Goal: Communication & Community: Participate in discussion

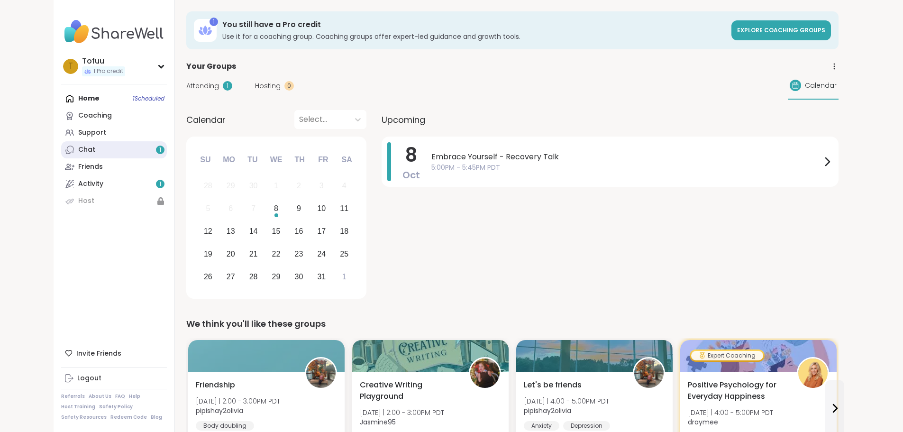
click at [78, 152] on div "Chat 1" at bounding box center [86, 149] width 17 height 9
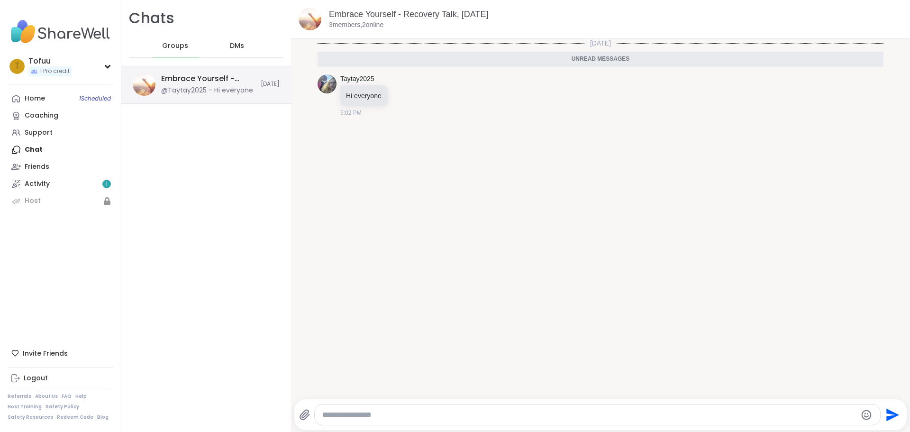
click at [209, 74] on div "Embrace Yourself - Recovery Talk, Oct 08" at bounding box center [208, 78] width 94 height 10
click at [56, 179] on link "Activity 1" at bounding box center [61, 183] width 106 height 17
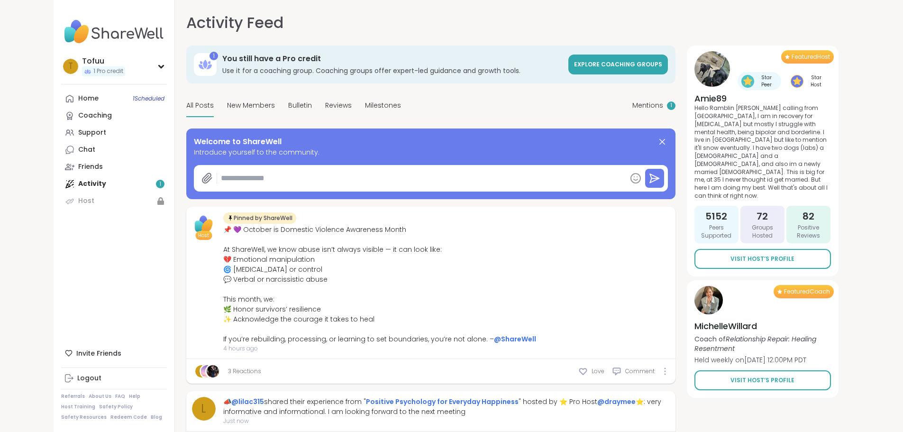
click at [61, 179] on div "Home 1 Scheduled Coaching Support Chat Friends Activity 1 Host" at bounding box center [114, 149] width 106 height 119
click at [61, 139] on link "Support" at bounding box center [114, 132] width 106 height 17
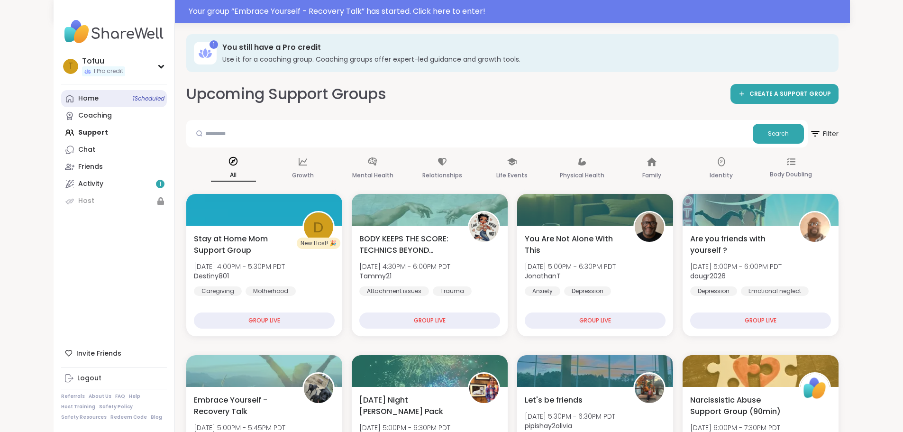
click at [78, 101] on div "Home 1 Scheduled" at bounding box center [88, 98] width 20 height 9
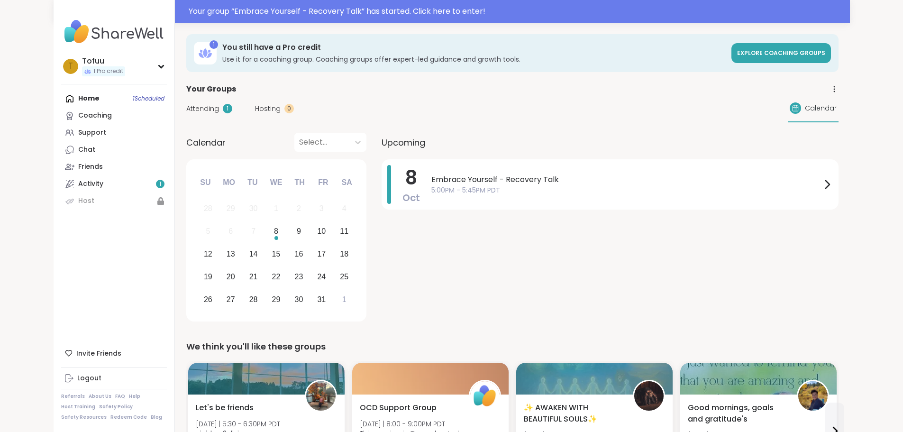
click at [186, 110] on span "Attending" at bounding box center [202, 109] width 33 height 10
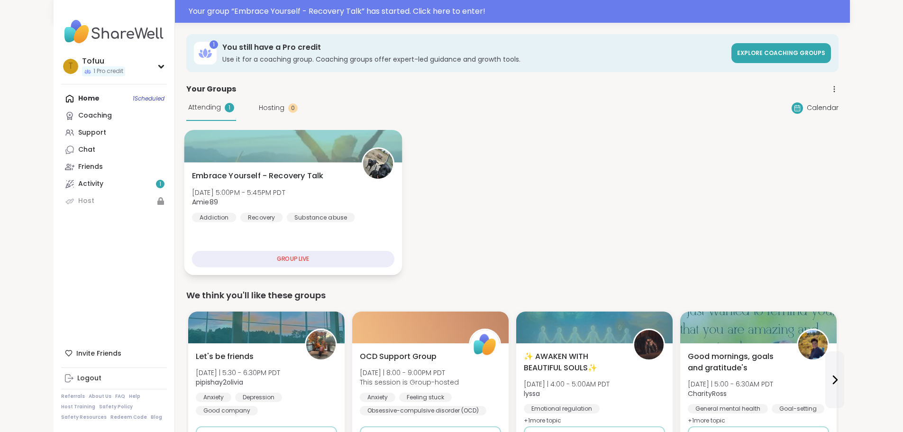
click at [292, 260] on div "GROUP LIVE" at bounding box center [293, 259] width 202 height 17
click at [274, 261] on div "GROUP LIVE" at bounding box center [293, 259] width 202 height 17
click at [241, 254] on div "GROUP LIVE" at bounding box center [293, 259] width 202 height 17
click at [241, 262] on div "GROUP LIVE" at bounding box center [293, 259] width 202 height 17
click at [241, 260] on div "GROUP LIVE" at bounding box center [293, 259] width 202 height 17
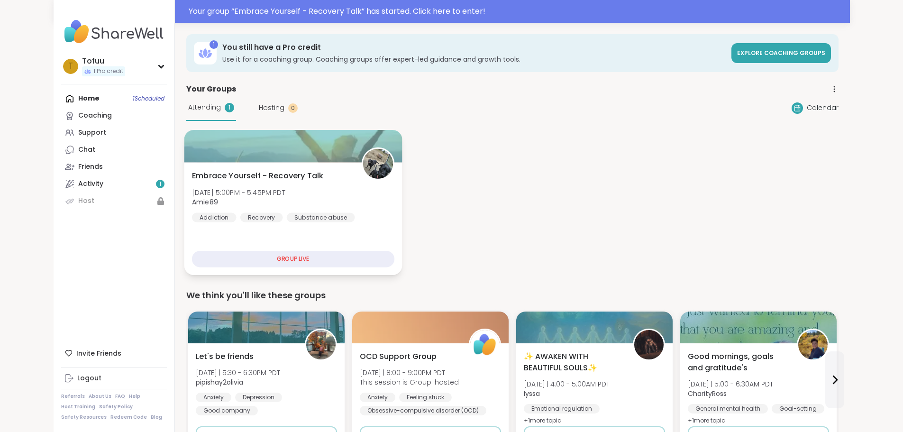
click at [239, 259] on div "GROUP LIVE" at bounding box center [293, 259] width 202 height 17
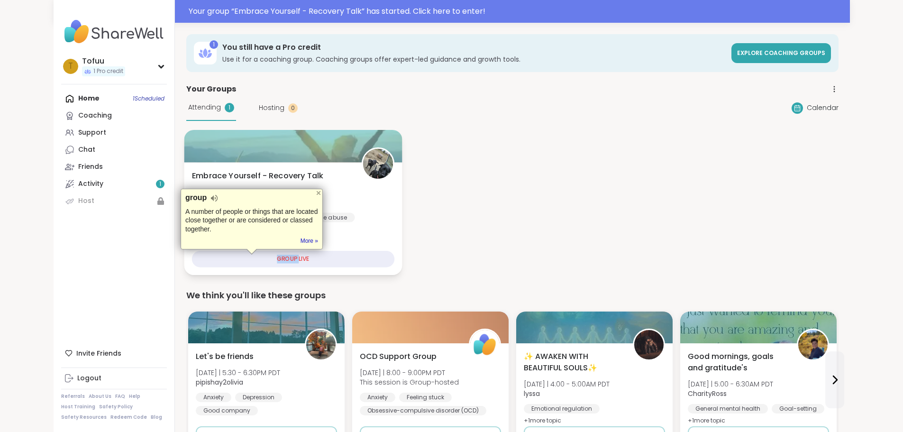
click at [213, 259] on div "GROUP LIVE" at bounding box center [293, 259] width 202 height 17
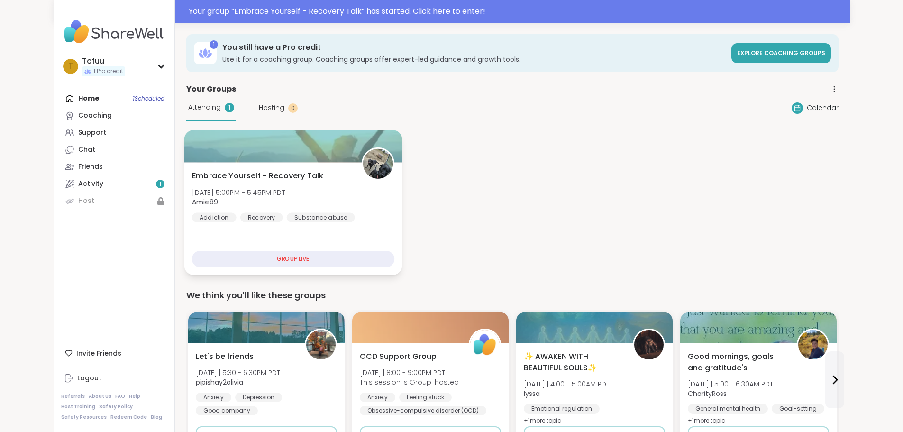
click at [307, 204] on div "Embrace Yourself - Recovery Talk Wed, Oct 08 | 5:00PM - 5:45PM PDT Amie89 Addic…" at bounding box center [293, 196] width 202 height 52
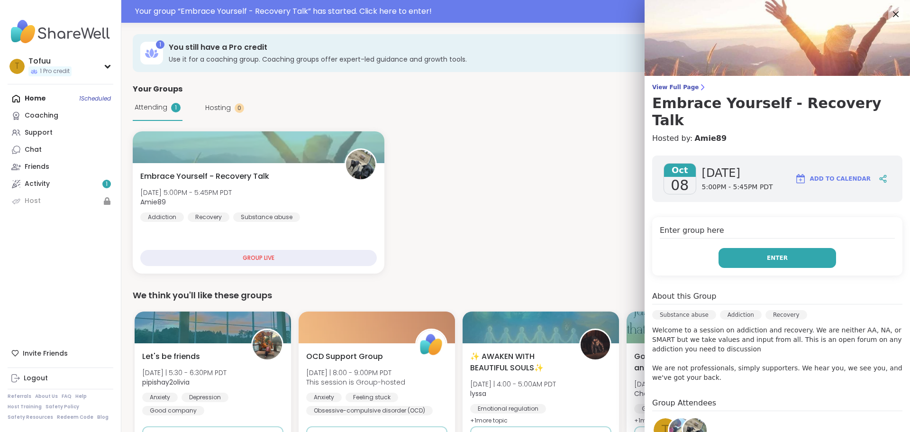
click at [740, 248] on button "Enter" at bounding box center [778, 258] width 118 height 20
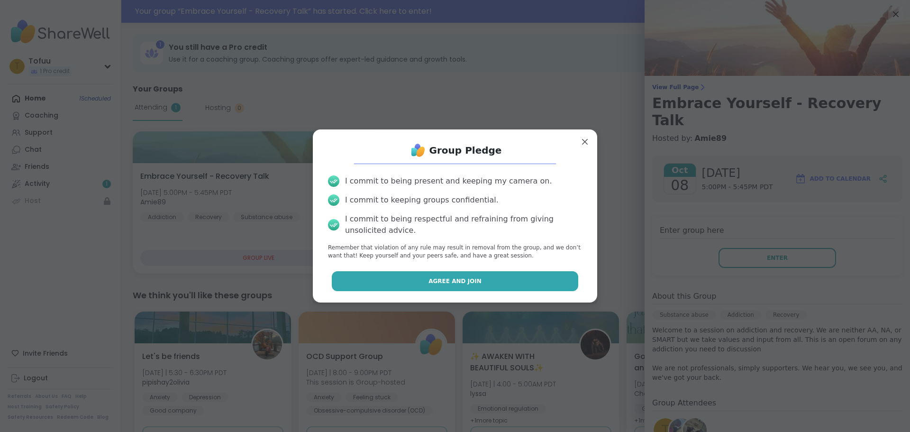
click at [466, 283] on span "Agree and Join" at bounding box center [455, 281] width 53 height 9
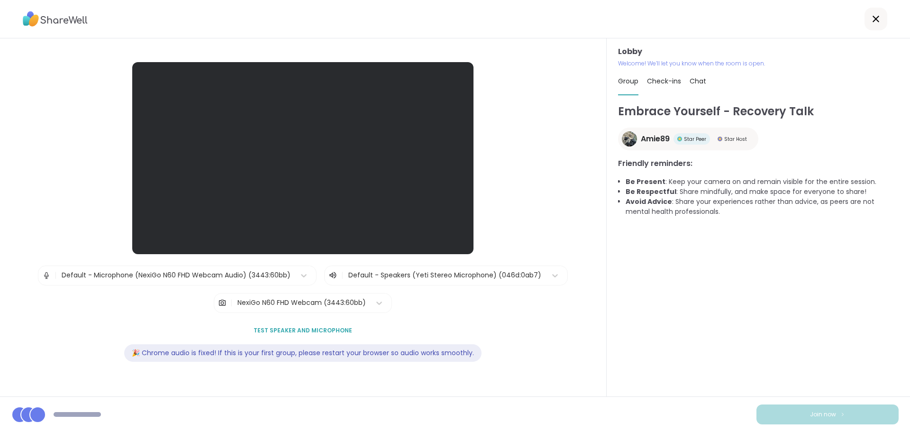
click at [330, 141] on div at bounding box center [302, 158] width 341 height 192
click at [27, 414] on div at bounding box center [28, 414] width 17 height 17
click at [146, 275] on div "Default - Microphone (NexiGo N60 FHD Webcam Audio) (3443:60bb)" at bounding box center [176, 275] width 229 height 10
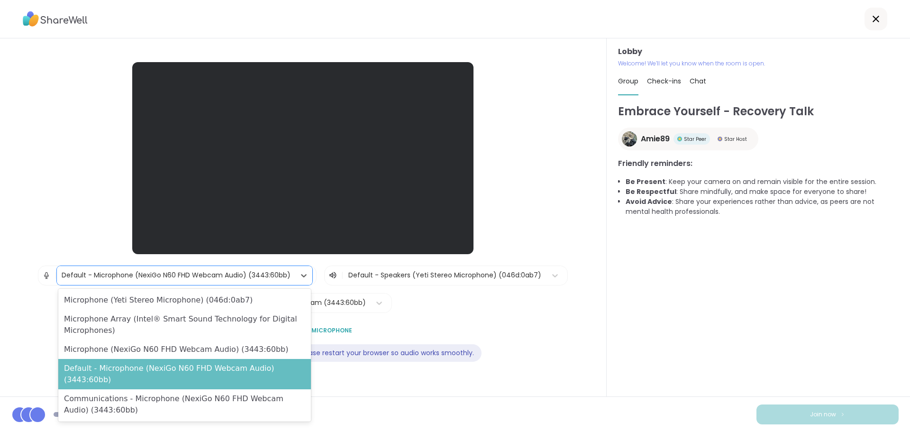
click at [151, 368] on div "Default - Microphone (NexiGo N60 FHD Webcam Audio) (3443:60bb)" at bounding box center [184, 374] width 253 height 30
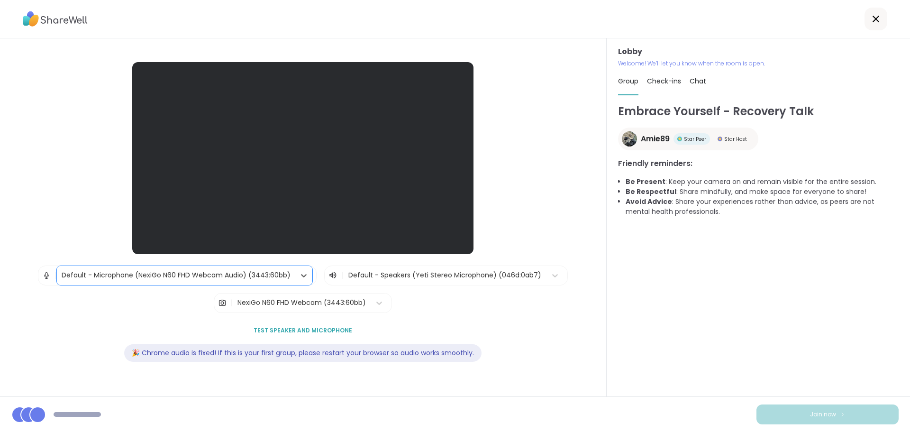
click at [92, 218] on div "Lobby | option Default - Microphone (NexiGo N60 FHD Webcam Audio) (3443:60bb), …" at bounding box center [303, 217] width 546 height 311
click at [273, 131] on div at bounding box center [302, 158] width 341 height 192
click at [523, 68] on div "Lobby | Default - Microphone (NexiGo N60 FHD Webcam Audio) (3443:60bb) | Defaul…" at bounding box center [303, 217] width 546 height 311
click at [691, 64] on p "Welcome! We’ll let you know when the room is open." at bounding box center [758, 63] width 281 height 9
click at [649, 78] on span "Check-ins" at bounding box center [664, 80] width 34 height 9
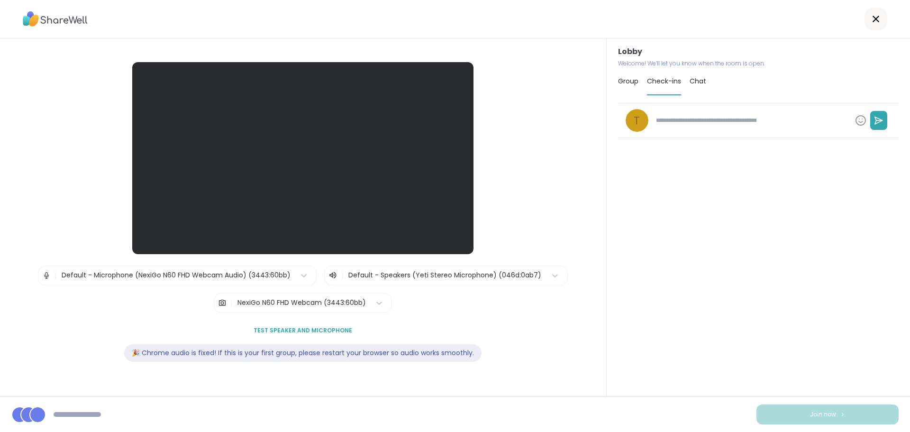
type textarea "*"
click at [618, 80] on span "Group" at bounding box center [628, 80] width 20 height 9
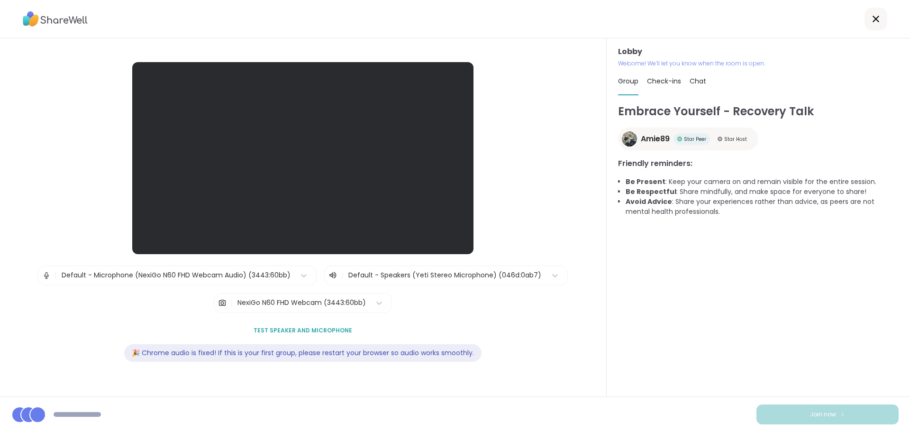
click at [701, 83] on span "Chat" at bounding box center [698, 80] width 17 height 9
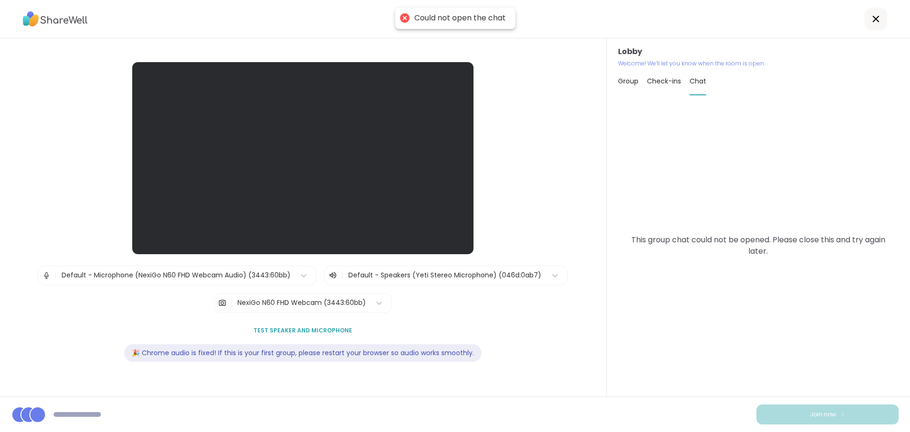
click at [466, 83] on div at bounding box center [302, 158] width 341 height 192
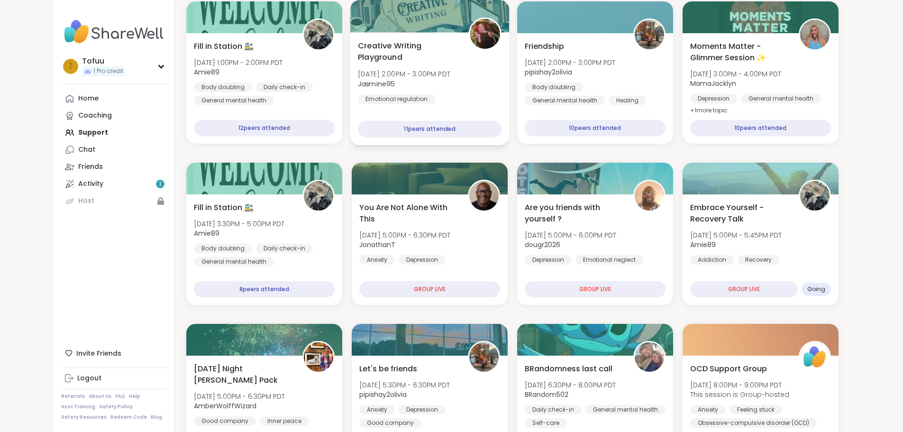
drag, startPoint x: 586, startPoint y: 125, endPoint x: 488, endPoint y: 88, distance: 104.9
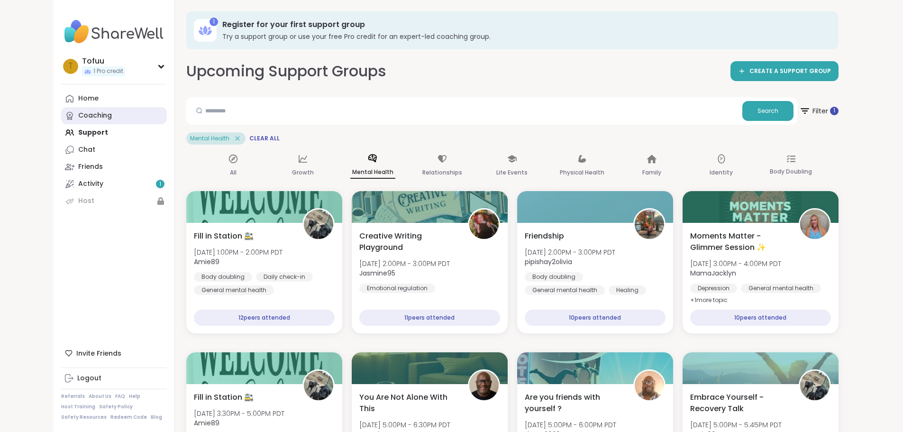
click at [61, 110] on link "Coaching" at bounding box center [114, 115] width 106 height 17
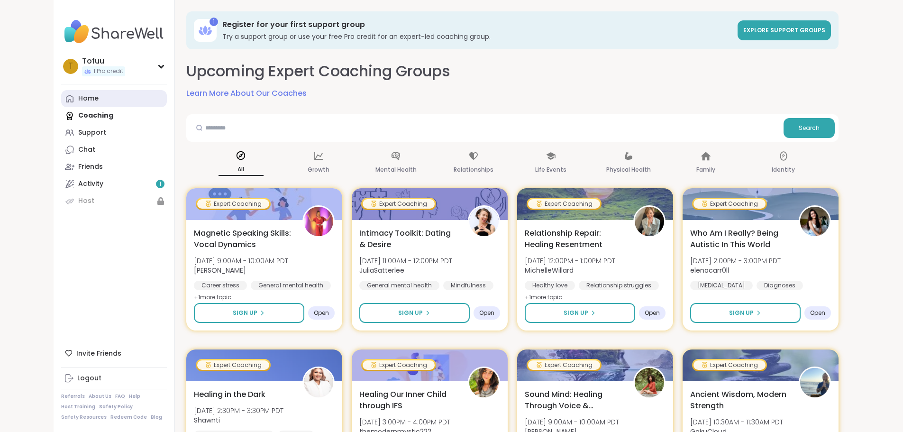
click at [78, 101] on div "Home" at bounding box center [88, 98] width 20 height 9
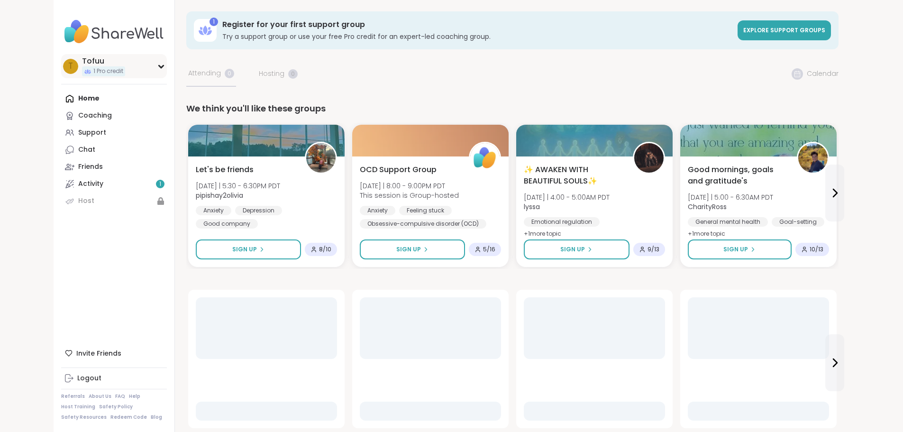
click at [61, 55] on div "T Tofuu 1 Pro credit" at bounding box center [114, 66] width 106 height 24
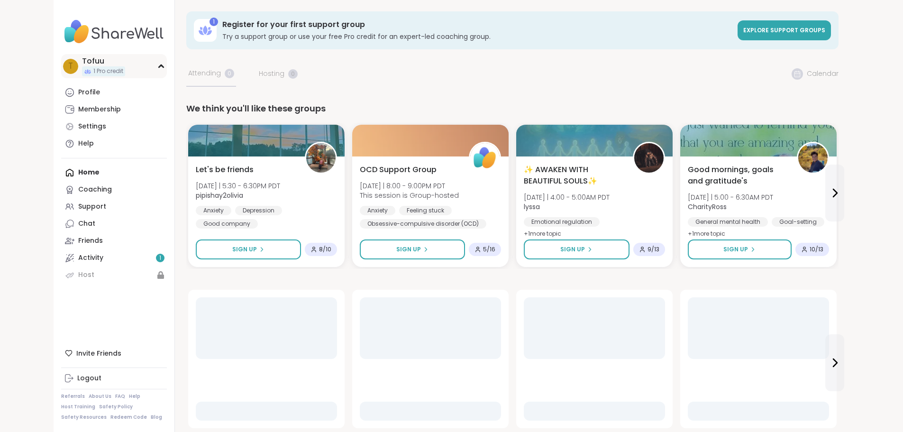
click at [82, 58] on div "Tofuu" at bounding box center [103, 61] width 43 height 10
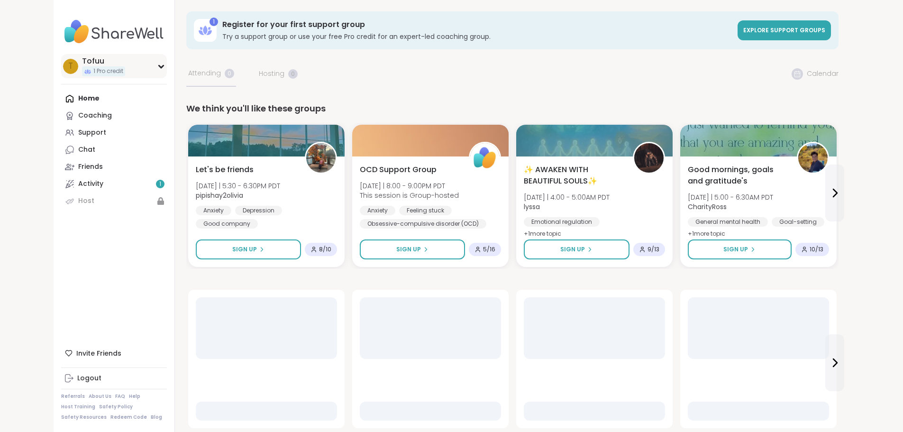
click at [82, 58] on div "Tofuu" at bounding box center [103, 61] width 43 height 10
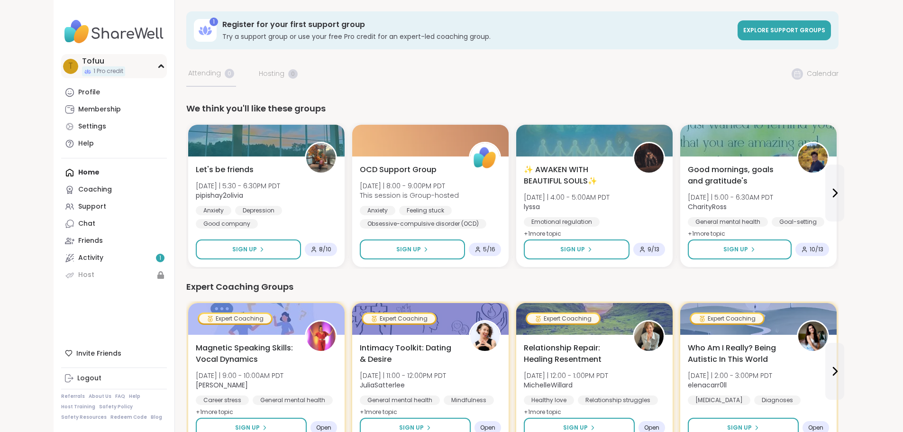
click at [82, 58] on div "Tofuu" at bounding box center [103, 61] width 43 height 10
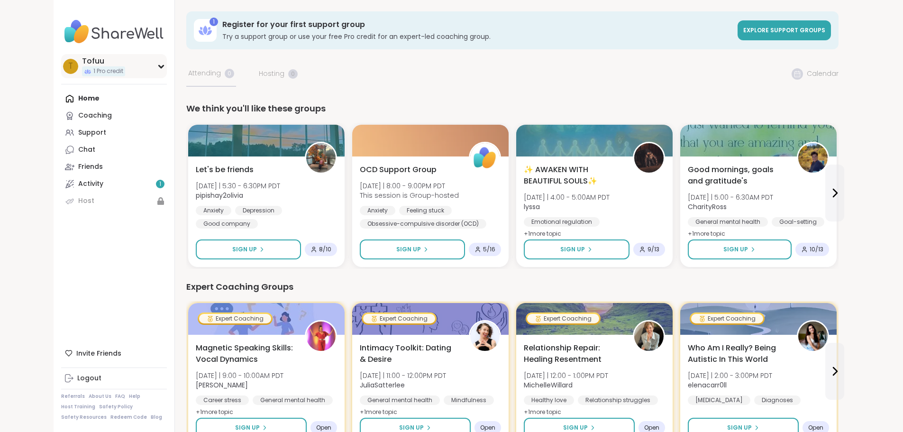
click at [82, 58] on div "Tofuu" at bounding box center [103, 61] width 43 height 10
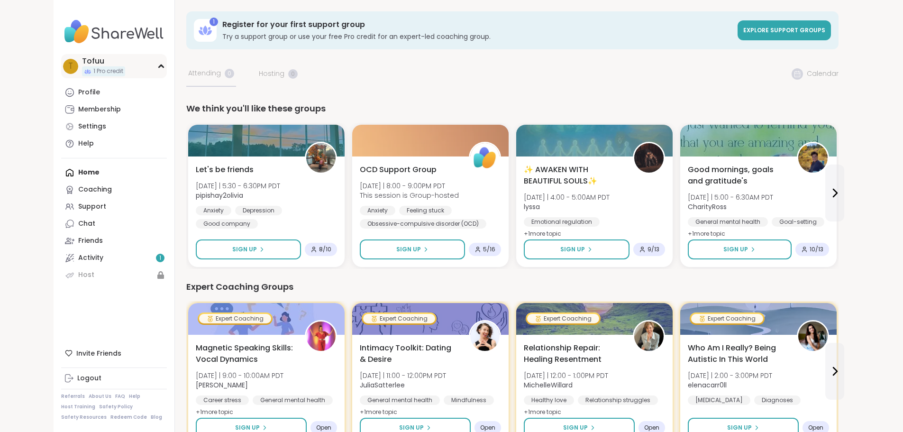
click at [82, 65] on div "Tofuu" at bounding box center [103, 61] width 43 height 10
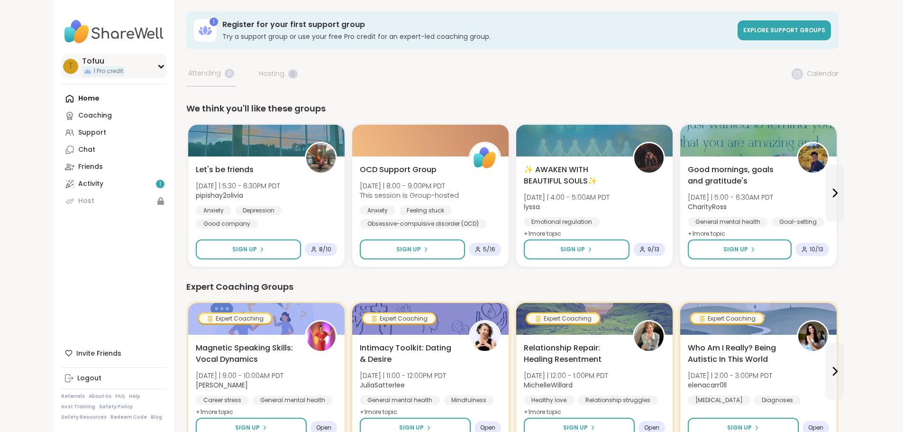
click at [82, 63] on div "Tofuu" at bounding box center [103, 61] width 43 height 10
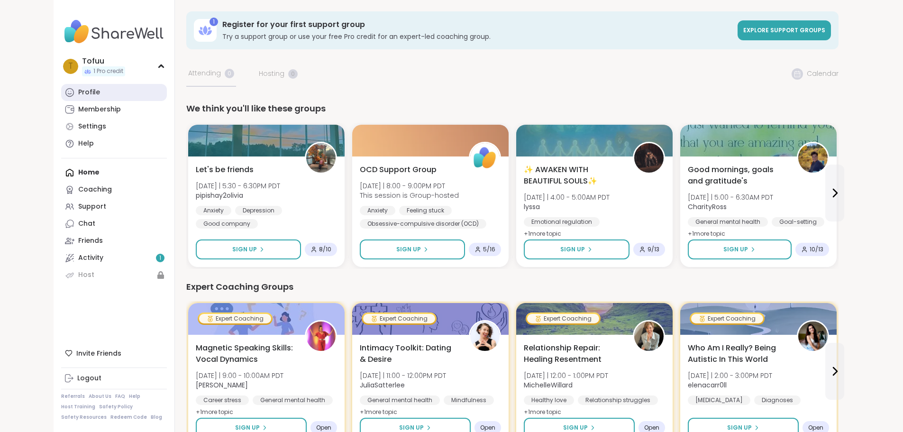
click at [78, 91] on div "Profile" at bounding box center [89, 92] width 22 height 9
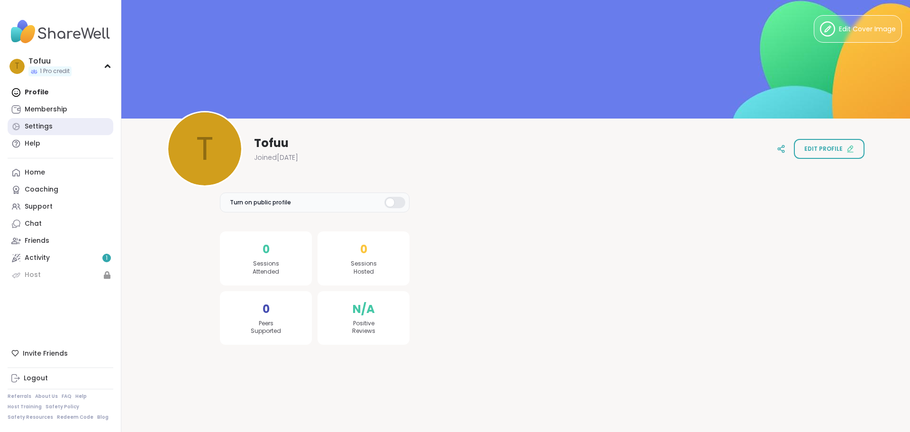
click at [45, 119] on link "Settings" at bounding box center [61, 126] width 106 height 17
select select "**"
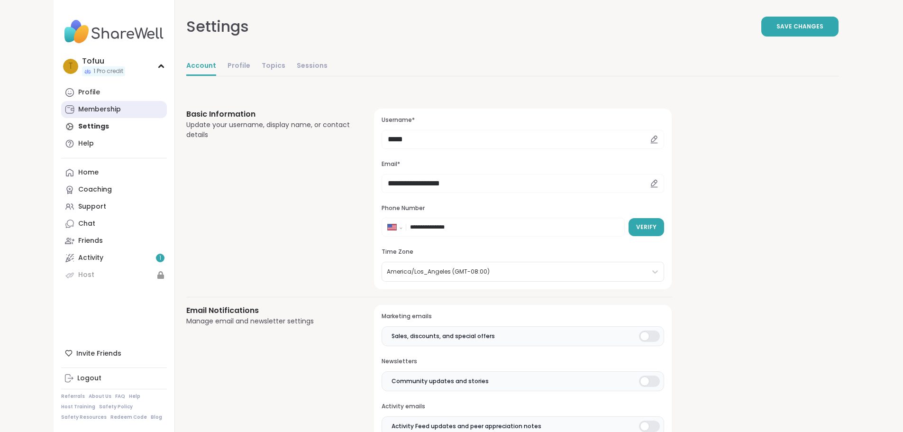
click at [78, 109] on div "Membership" at bounding box center [99, 109] width 43 height 9
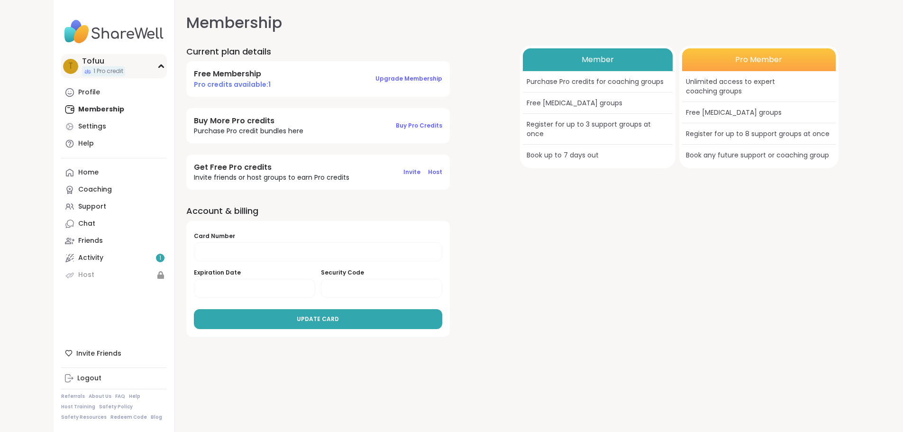
click at [93, 69] on span "1 Pro credit" at bounding box center [108, 71] width 30 height 8
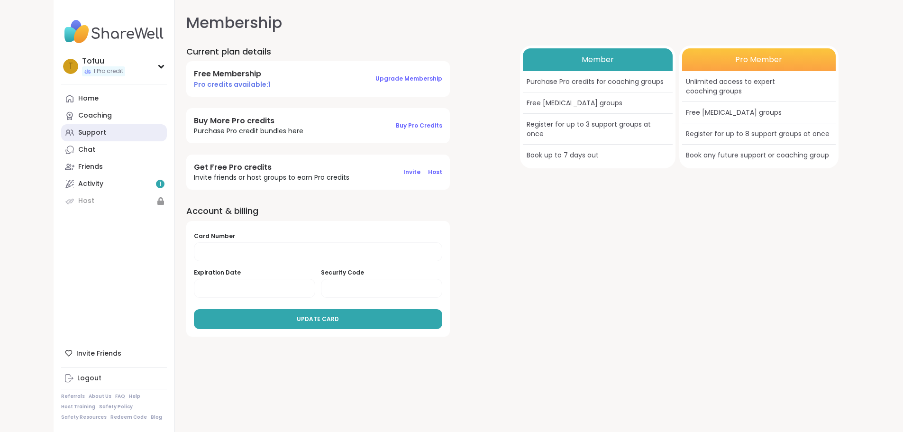
click at [78, 131] on div "Support" at bounding box center [92, 132] width 28 height 9
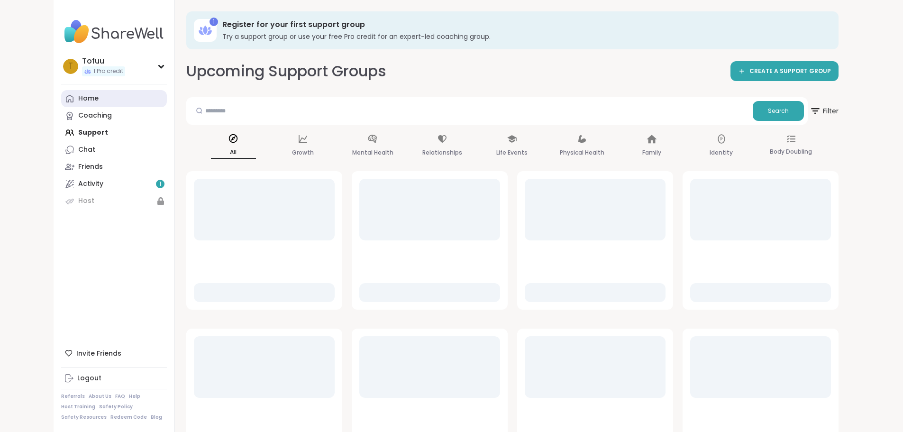
click at [78, 97] on div "Home" at bounding box center [88, 98] width 20 height 9
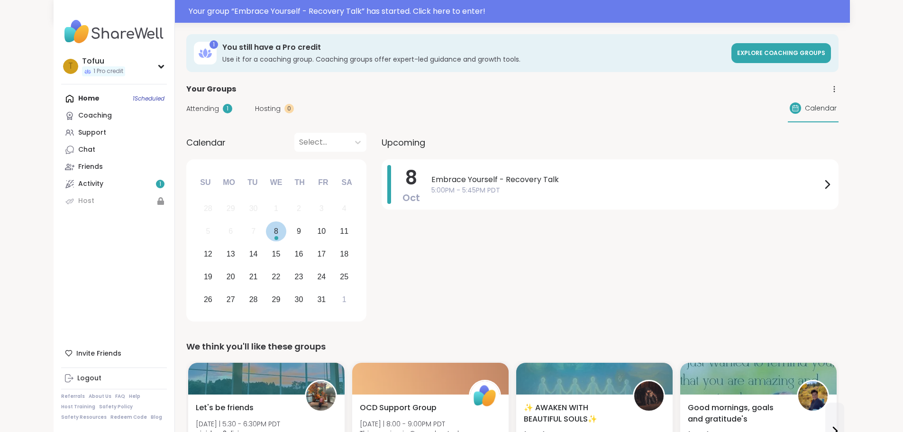
click at [266, 235] on div "8" at bounding box center [276, 231] width 20 height 20
click at [431, 176] on span "Embrace Yourself - Recovery Talk" at bounding box center [626, 179] width 390 height 11
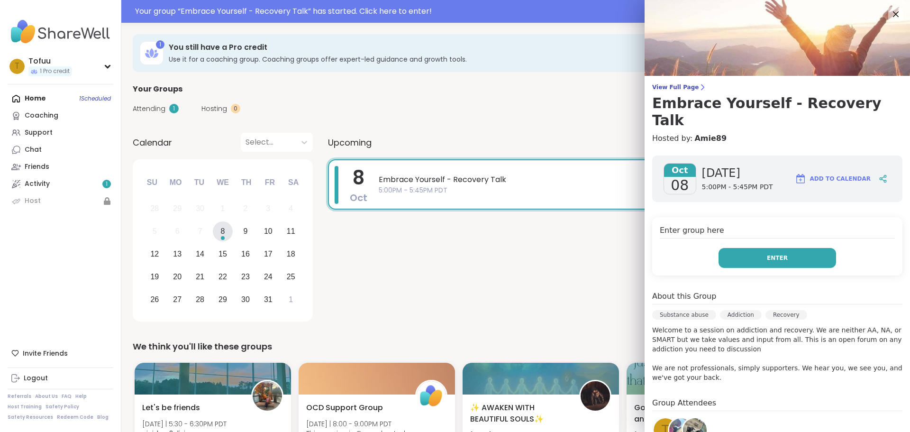
click at [746, 248] on button "Enter" at bounding box center [778, 258] width 118 height 20
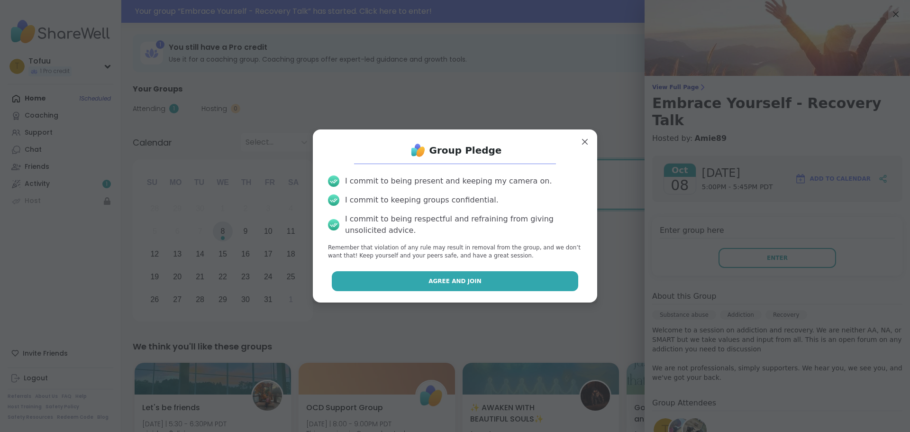
click at [440, 281] on span "Agree and Join" at bounding box center [455, 281] width 53 height 9
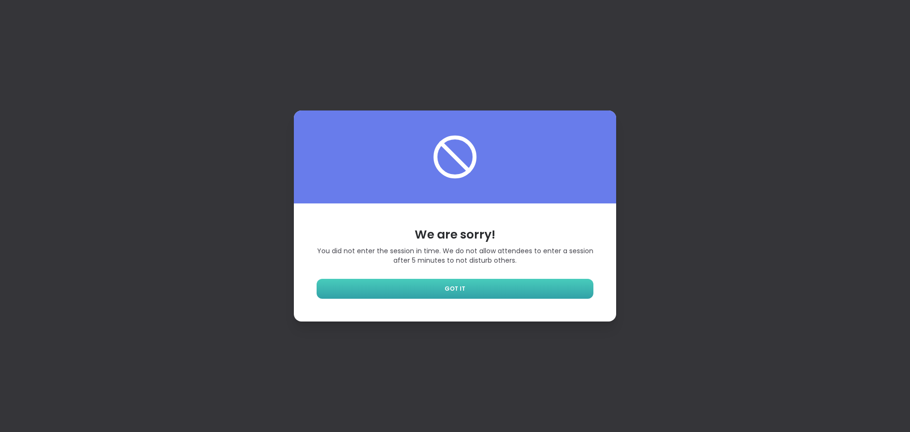
click at [485, 284] on link "GOT IT" at bounding box center [455, 289] width 277 height 20
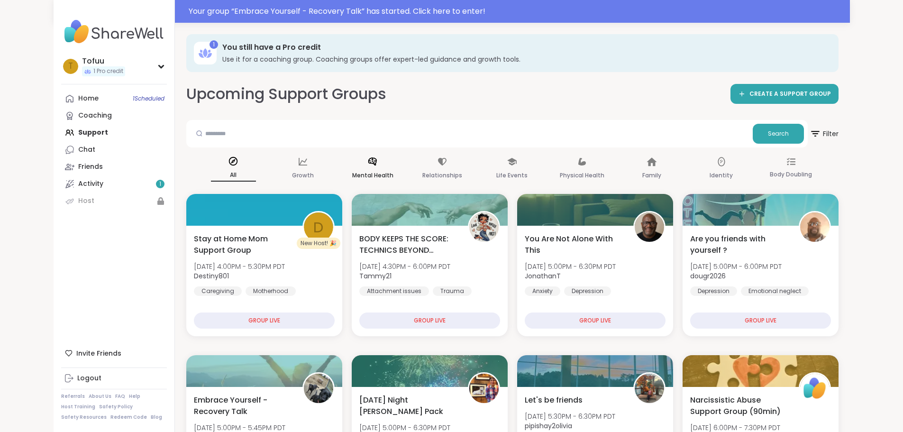
click at [352, 174] on p "Mental Health" at bounding box center [372, 175] width 41 height 11
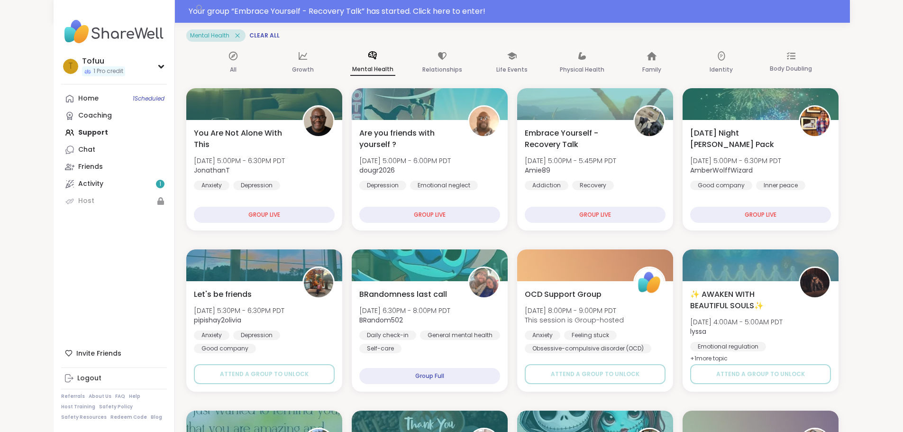
scroll to position [142, 0]
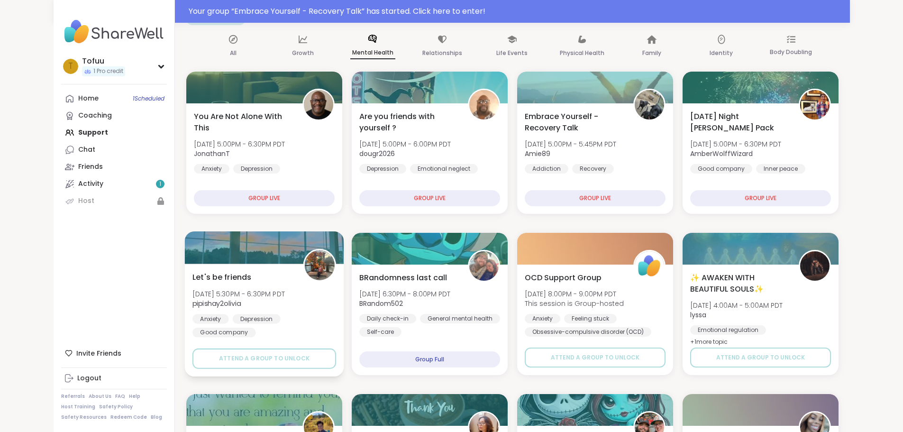
drag, startPoint x: 256, startPoint y: 359, endPoint x: 222, endPoint y: 271, distance: 94.2
click at [222, 271] on div "Let's be friends [DATE] 5:30PM - 6:30PM PDT pipishay2olivia Anxiety [MEDICAL_DA…" at bounding box center [263, 320] width 159 height 113
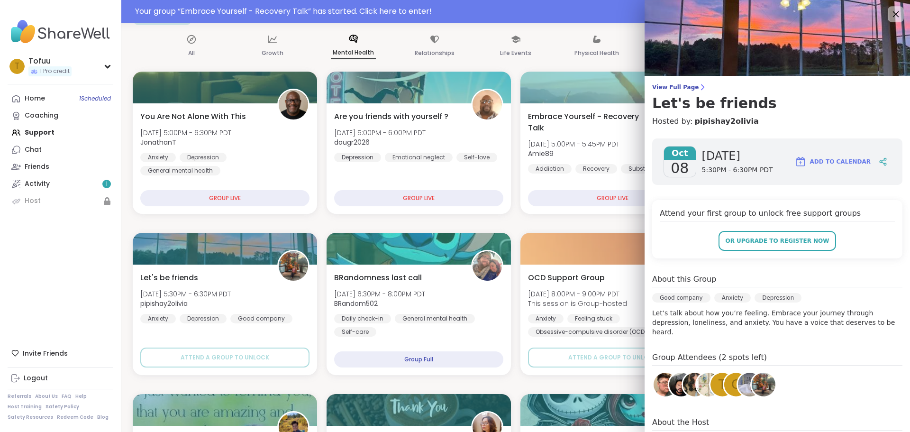
click at [890, 19] on icon at bounding box center [896, 14] width 12 height 12
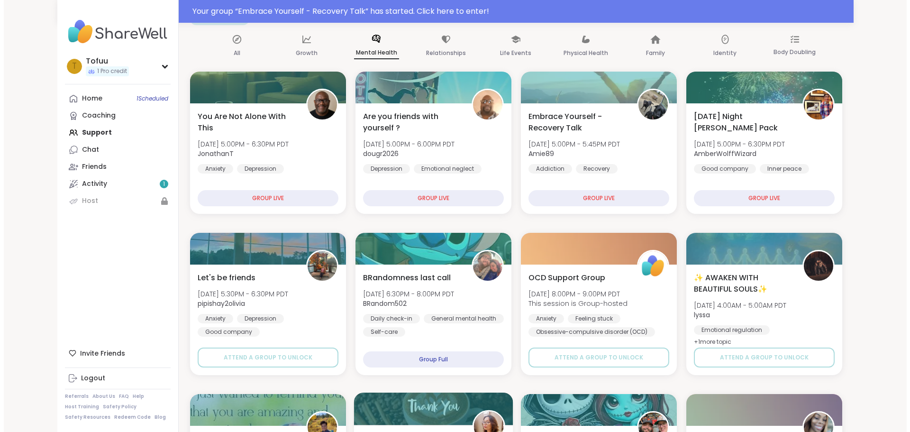
scroll to position [95, 0]
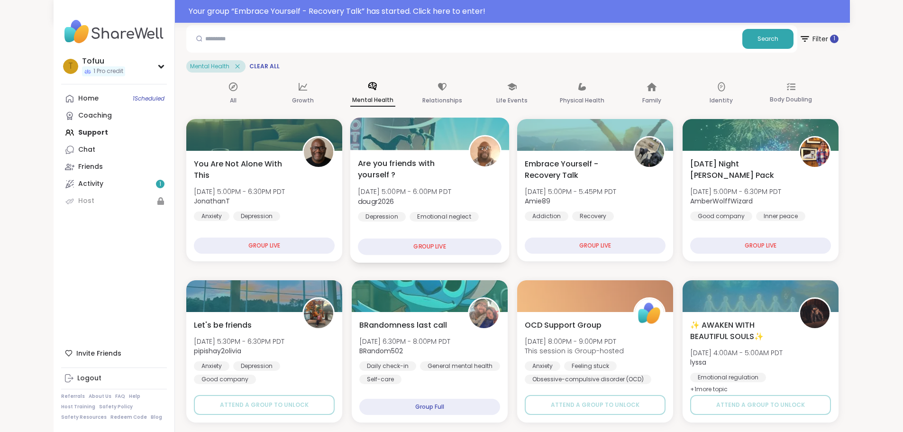
click at [391, 246] on div "GROUP LIVE" at bounding box center [430, 246] width 144 height 17
click at [427, 245] on div "GROUP LIVE" at bounding box center [430, 246] width 144 height 17
click at [442, 251] on div "GROUP LIVE" at bounding box center [430, 246] width 144 height 17
click at [397, 166] on span "Are you friends with yourself ?" at bounding box center [408, 168] width 100 height 23
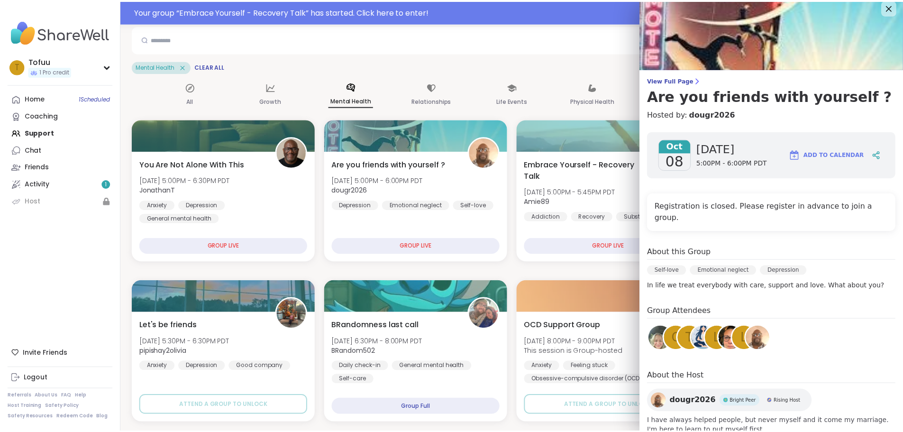
scroll to position [0, 0]
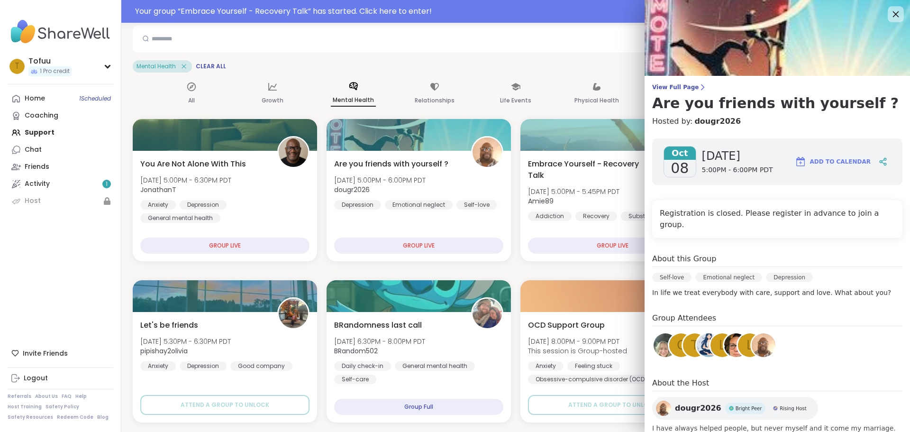
click at [893, 14] on icon at bounding box center [896, 14] width 6 height 6
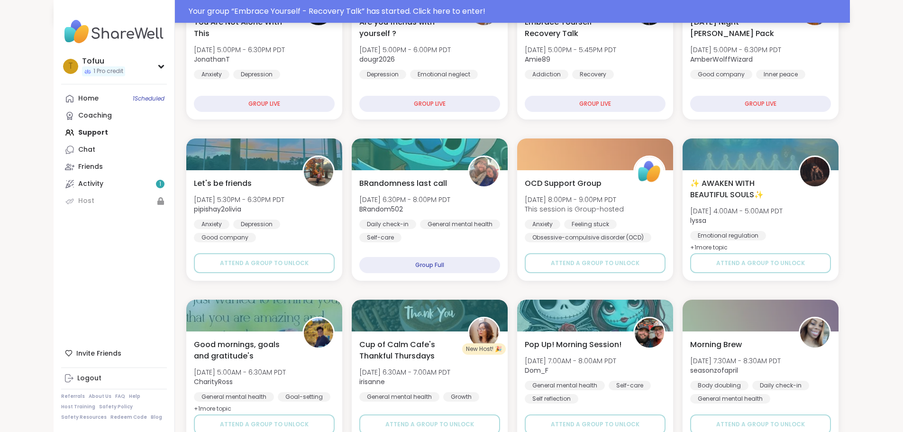
scroll to position [115, 0]
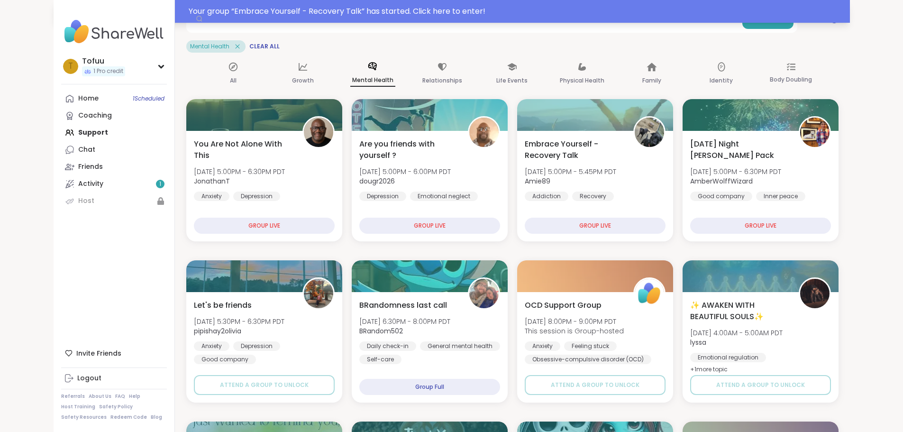
click at [303, 13] on div "Your group “ Embrace Yourself - Recovery Talk ” has started. Click here to ente…" at bounding box center [517, 11] width 656 height 11
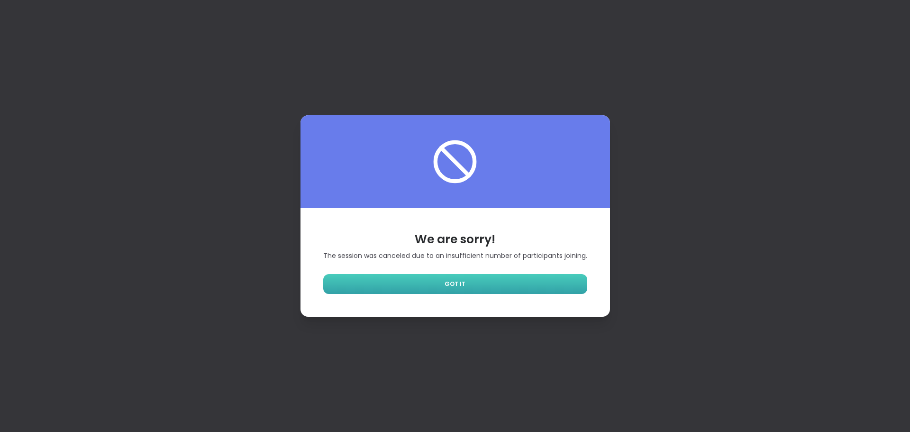
click at [521, 283] on link "GOT IT" at bounding box center [455, 284] width 264 height 20
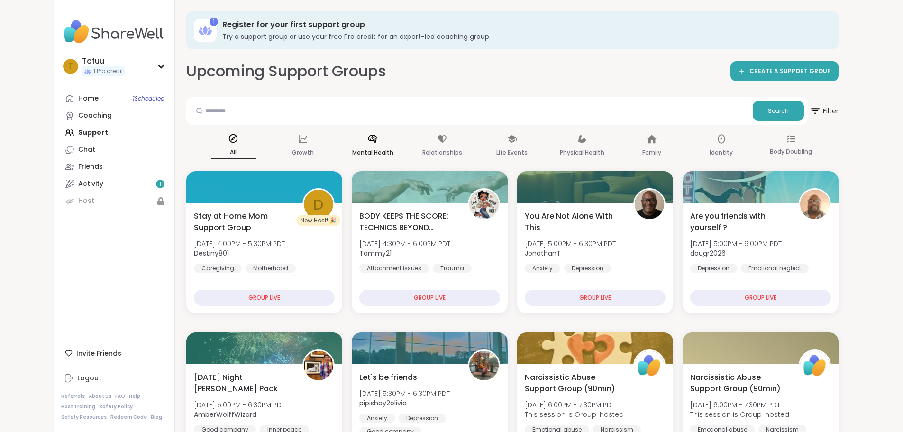
click at [358, 149] on p "Mental Health" at bounding box center [372, 152] width 41 height 11
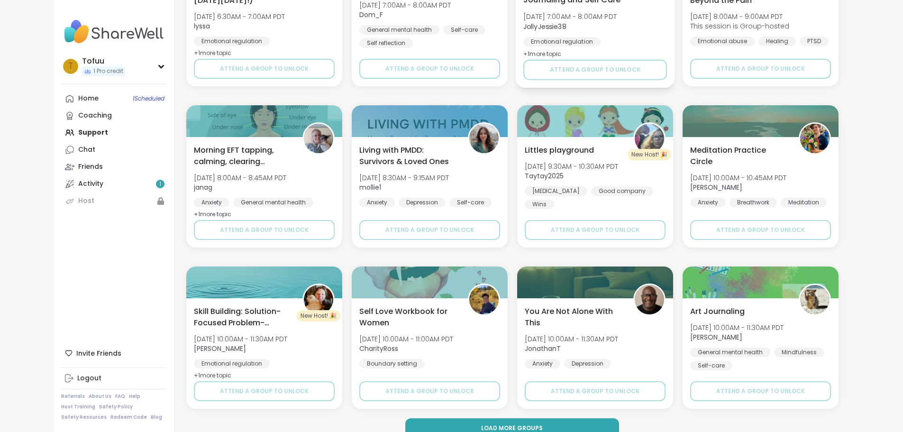
scroll to position [1230, 0]
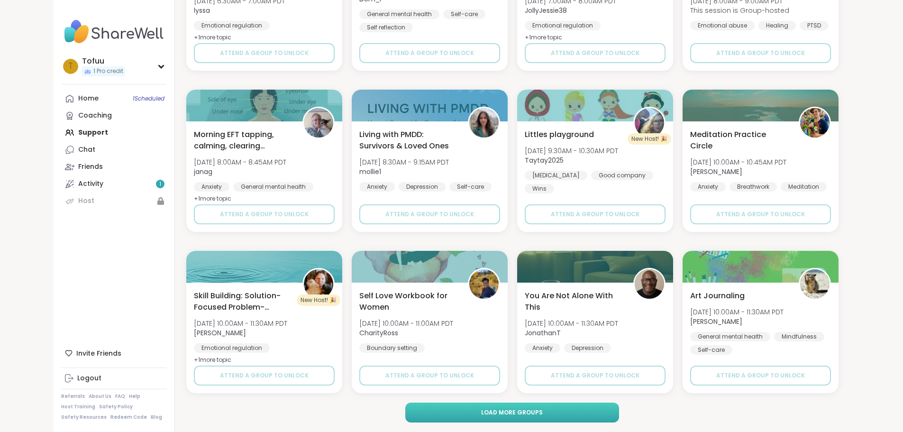
click at [547, 412] on button "Load more groups" at bounding box center [512, 413] width 214 height 20
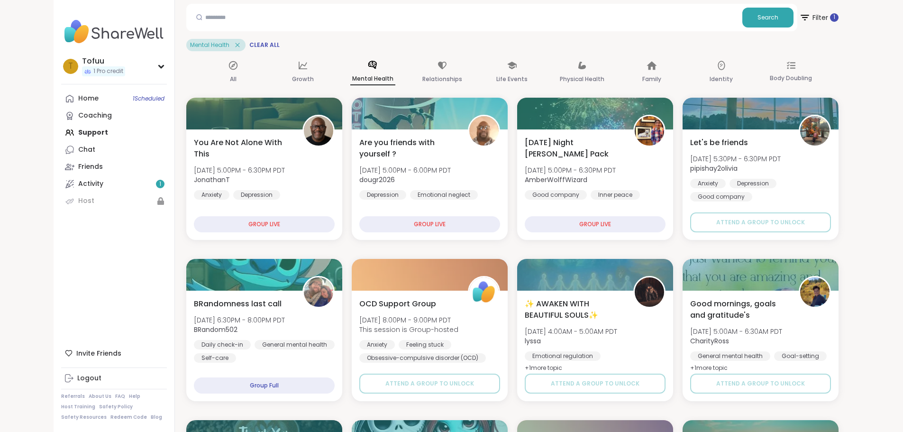
scroll to position [0, 0]
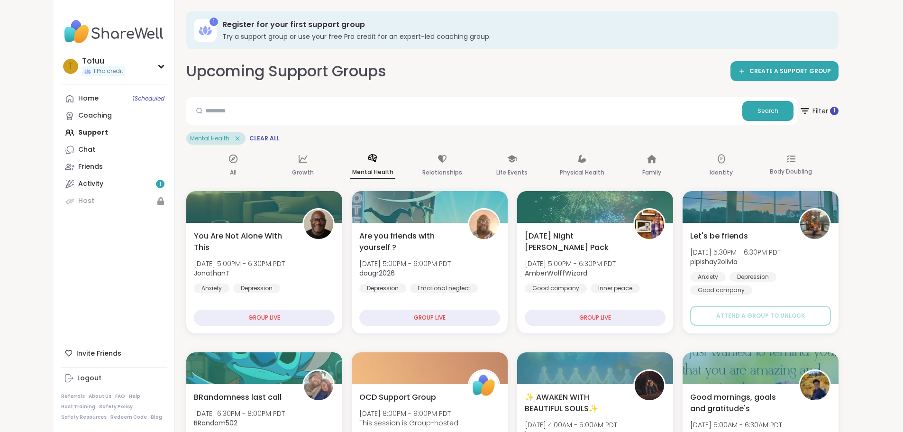
click at [61, 131] on div "Home 1 Scheduled Coaching Support Chat Friends Activity 1 Host" at bounding box center [114, 149] width 106 height 119
click at [61, 132] on div "Home 1 Scheduled Coaching Support Chat Friends Activity 1 Host" at bounding box center [114, 149] width 106 height 119
click at [249, 139] on span "Clear All" at bounding box center [264, 139] width 30 height 8
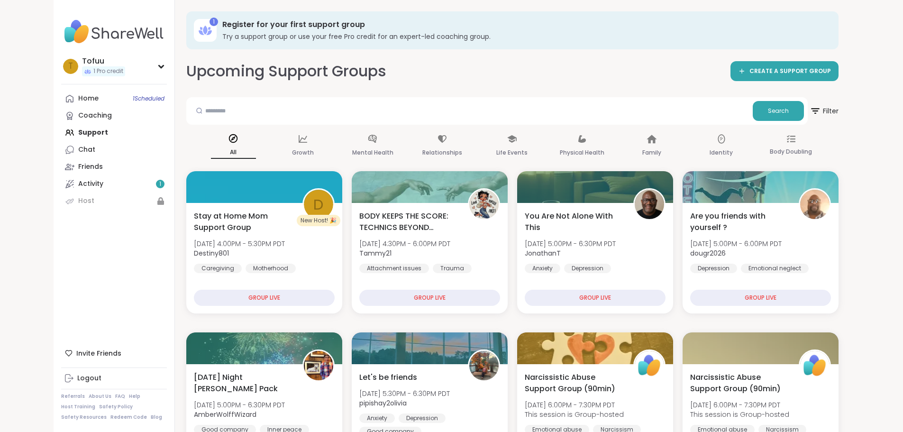
click at [61, 132] on div "Home 1 Scheduled Coaching Support Chat Friends Activity 1 Host" at bounding box center [114, 149] width 106 height 119
click at [352, 152] on p "Mental Health" at bounding box center [372, 152] width 41 height 11
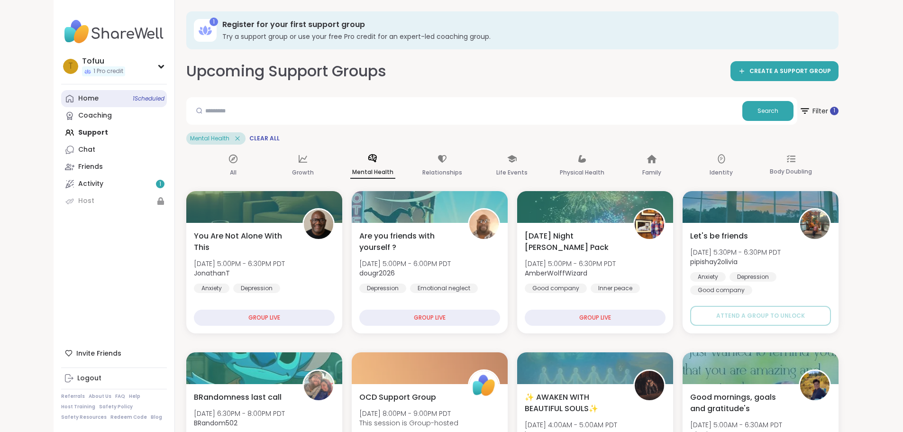
click at [61, 104] on link "Home 1 Scheduled" at bounding box center [114, 98] width 106 height 17
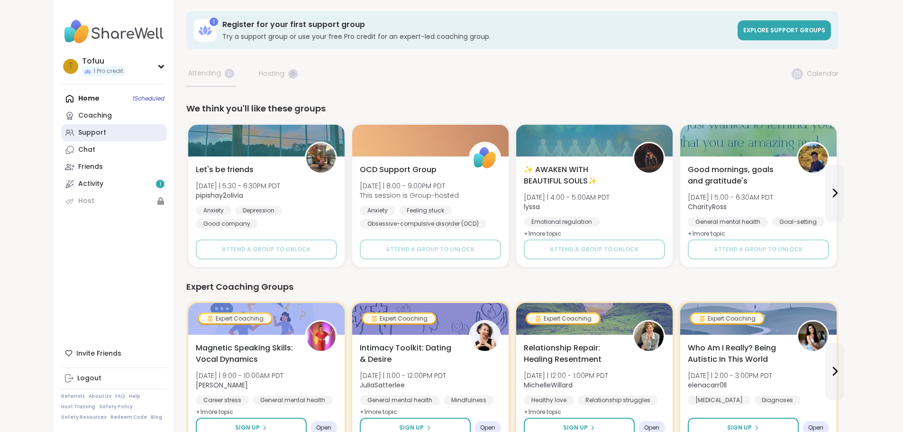
click at [78, 135] on div "Support" at bounding box center [92, 132] width 28 height 9
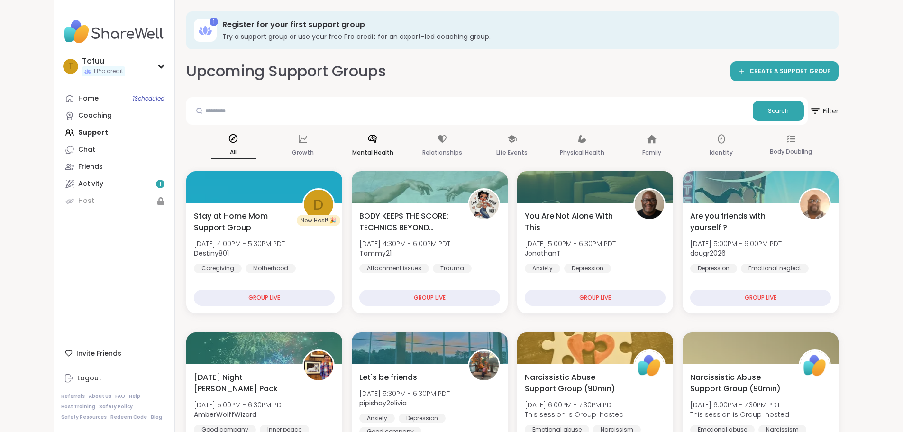
click at [356, 145] on div "Mental Health" at bounding box center [372, 145] width 45 height 35
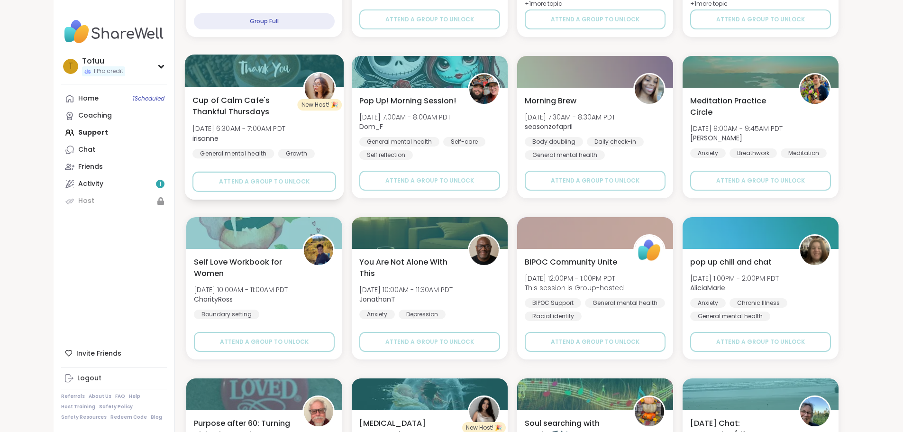
scroll to position [474, 0]
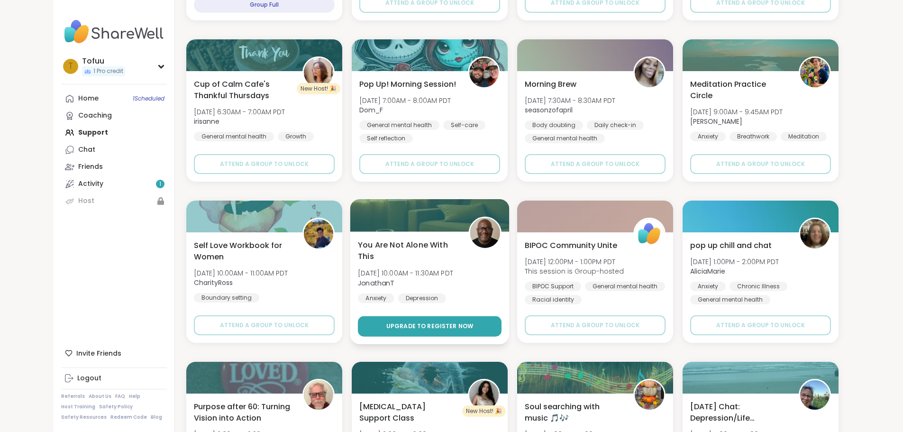
click at [431, 333] on button "Upgrade to register now" at bounding box center [430, 326] width 144 height 20
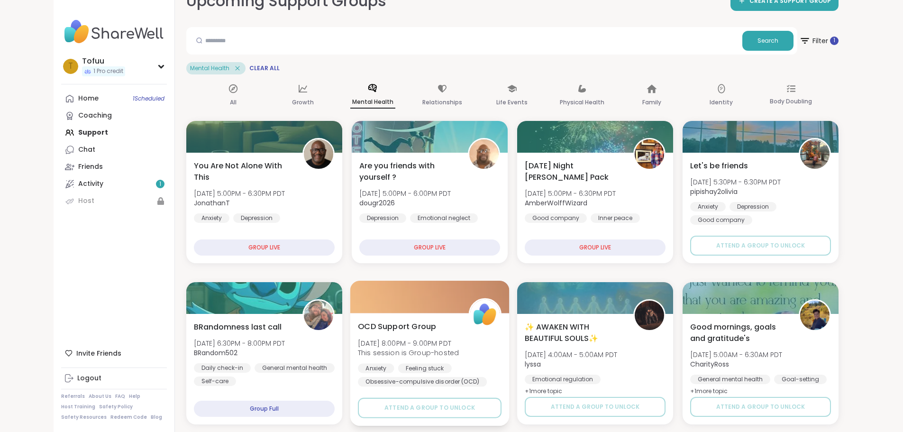
scroll to position [0, 0]
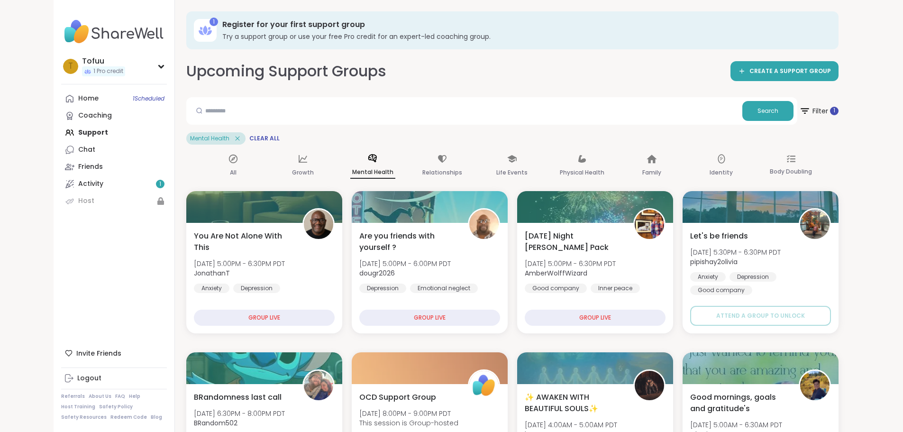
click at [194, 30] on div "1" at bounding box center [205, 30] width 23 height 23
click at [222, 21] on h3 "Register for your first support group" at bounding box center [523, 24] width 603 height 10
click at [343, 36] on h3 "Try a support group or use your free Pro credit for an expert-led coaching grou…" at bounding box center [523, 36] width 603 height 9
click at [61, 133] on div "Home 1 Scheduled Coaching Support Chat Friends Activity 1 Host" at bounding box center [114, 149] width 106 height 119
click at [61, 129] on div "Home 1 Scheduled Coaching Support Chat Friends Activity 1 Host" at bounding box center [114, 149] width 106 height 119
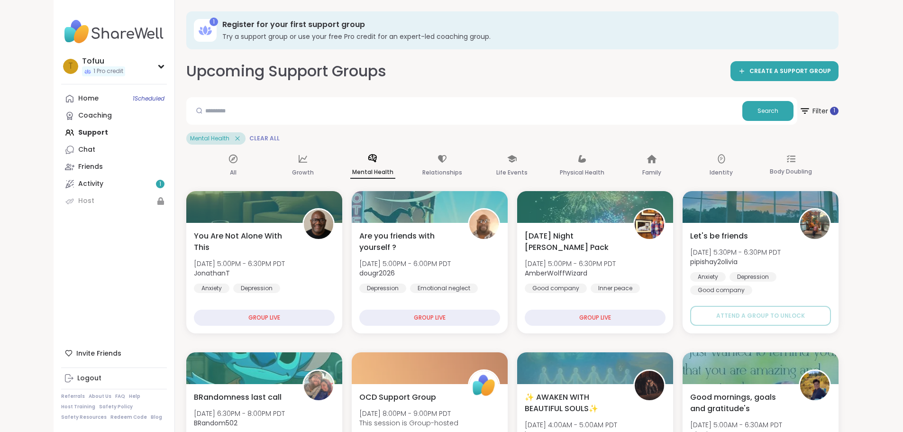
click at [249, 136] on span "Clear All" at bounding box center [264, 139] width 30 height 8
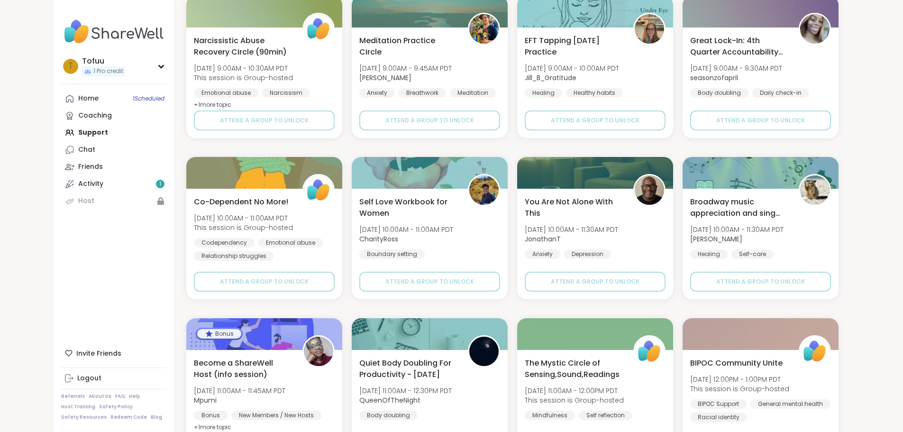
scroll to position [1185, 0]
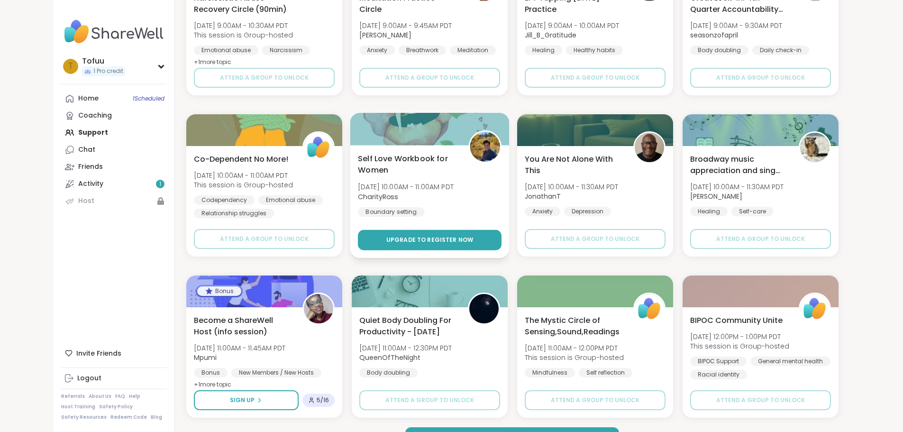
click at [403, 237] on span "Upgrade to register now" at bounding box center [429, 240] width 87 height 9
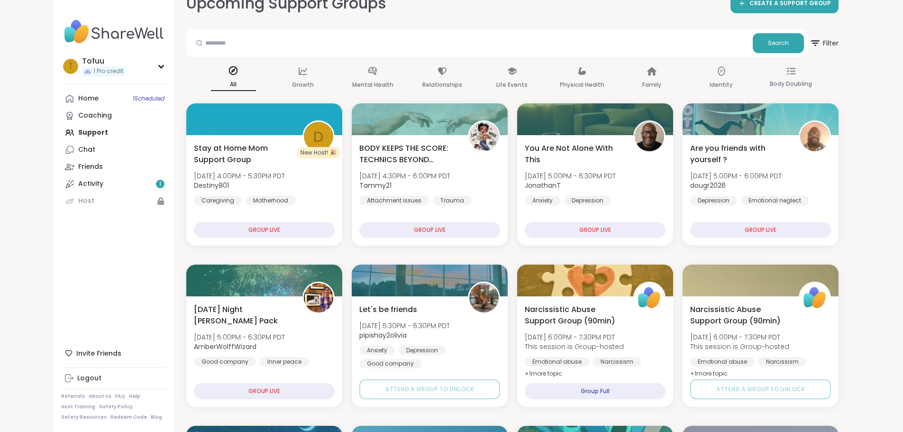
scroll to position [0, 0]
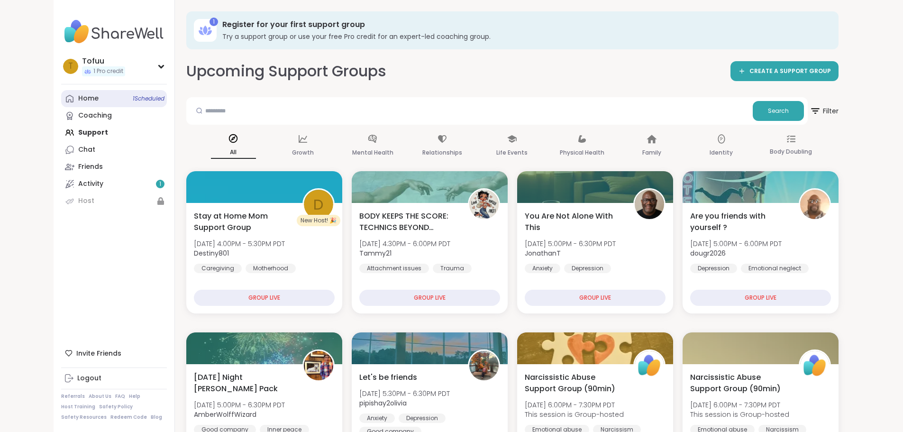
click at [78, 96] on div "Home 1 Scheduled" at bounding box center [88, 98] width 20 height 9
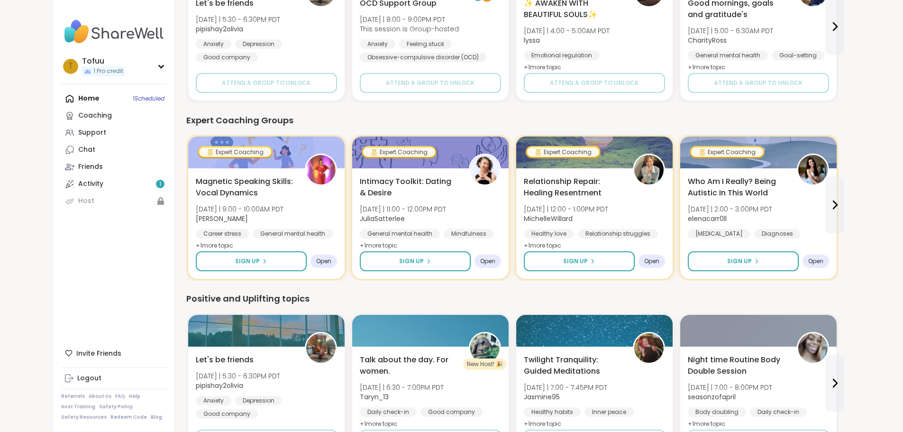
scroll to position [69, 0]
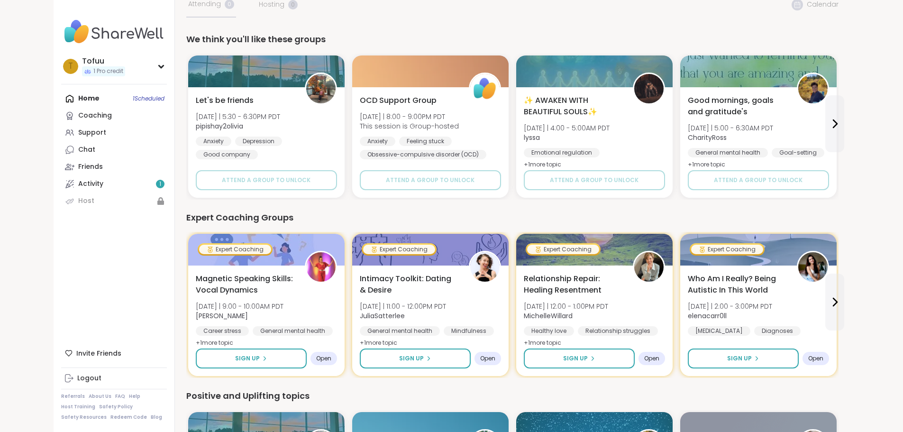
click at [92, 98] on div "Home 1 Scheduled Coaching Support Chat Friends Activity 1 Host" at bounding box center [114, 149] width 106 height 119
click at [92, 96] on div "Home 1 Scheduled Coaching Support Chat Friends Activity 1 Host" at bounding box center [114, 149] width 106 height 119
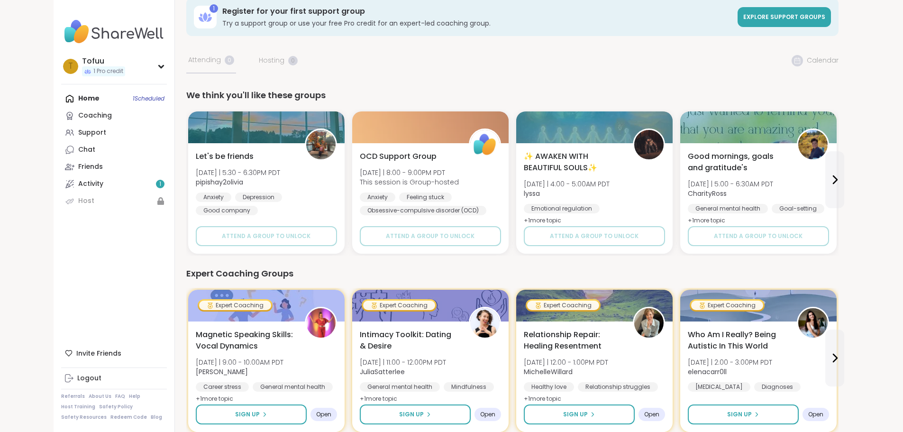
scroll to position [0, 0]
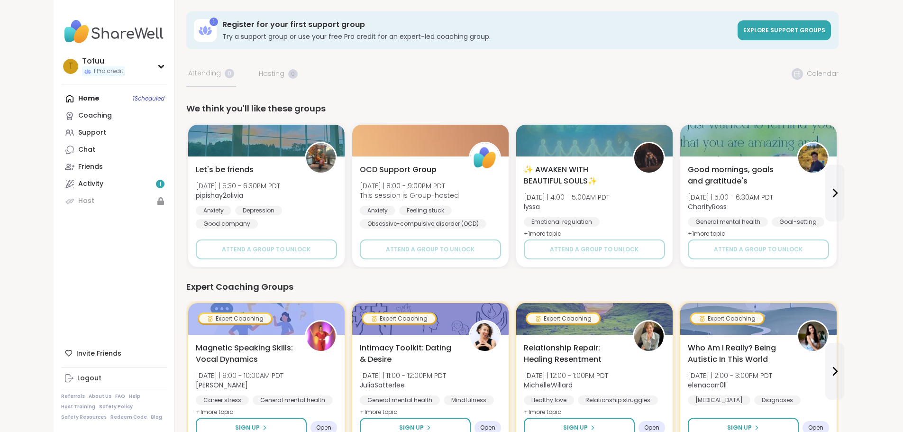
click at [825, 29] on span "Explore support groups" at bounding box center [784, 30] width 82 height 8
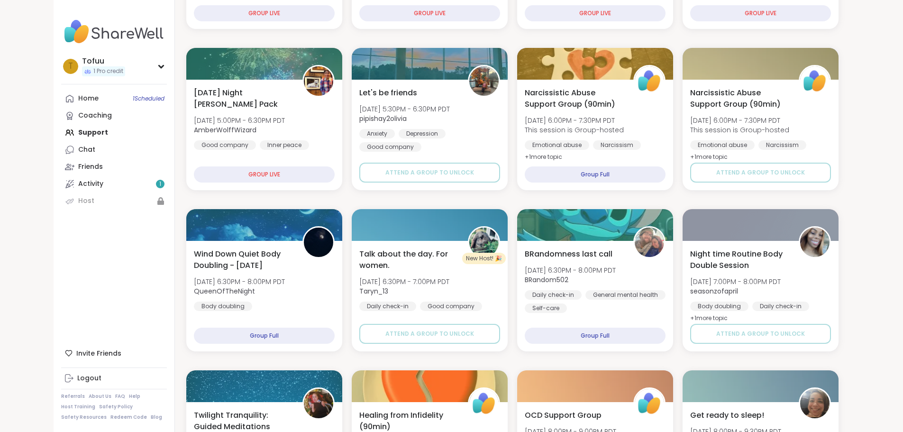
scroll to position [616, 0]
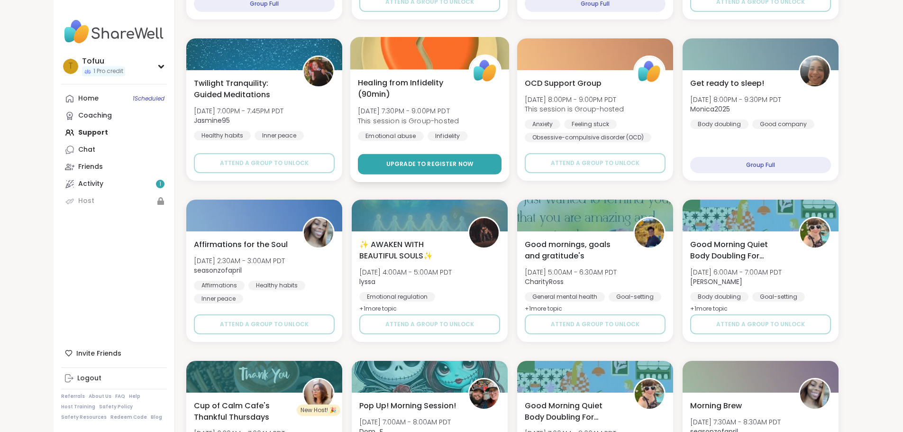
click at [372, 161] on button "Upgrade to register now" at bounding box center [430, 164] width 144 height 20
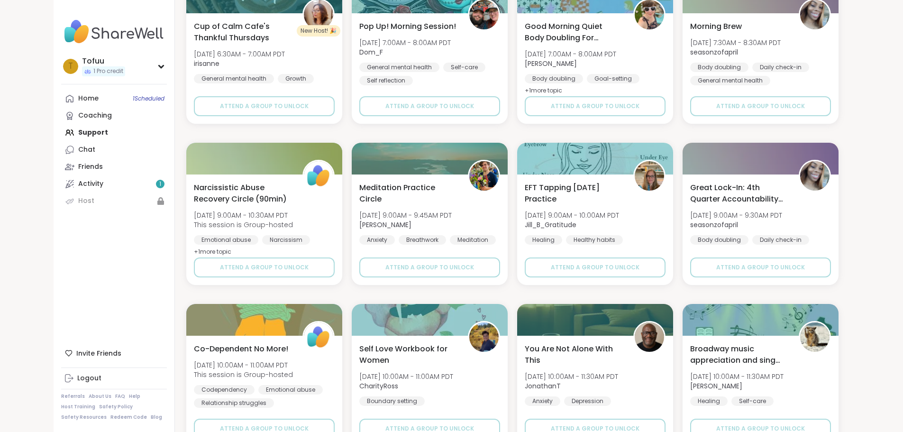
scroll to position [1210, 0]
